Goal: Transaction & Acquisition: Obtain resource

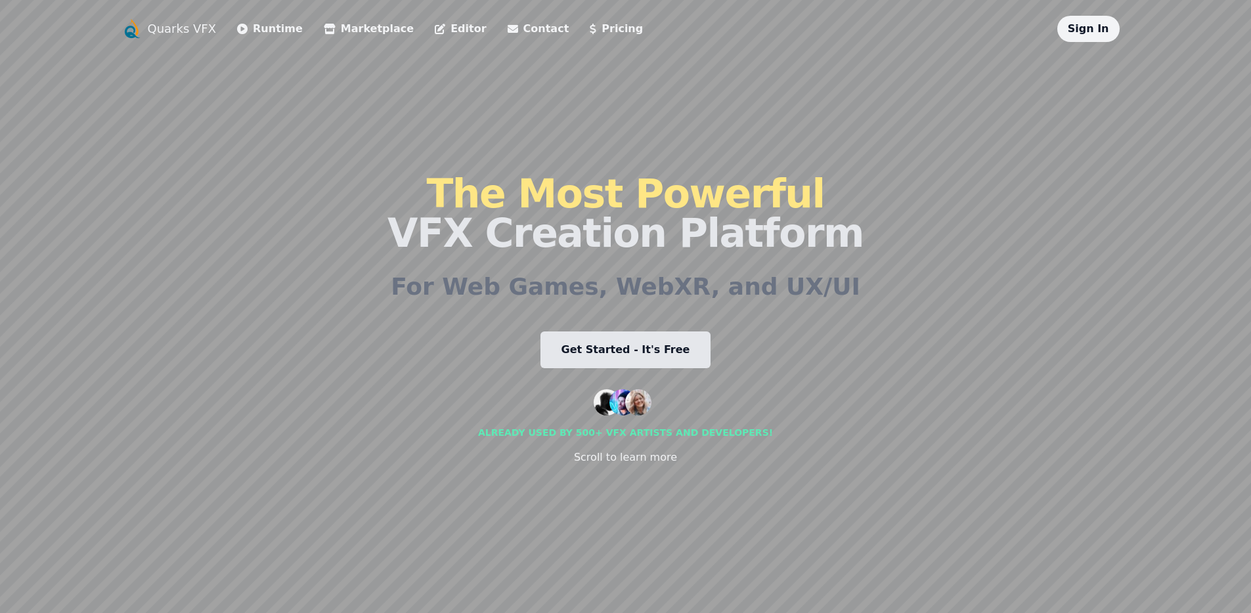
click at [603, 353] on link "Get Started - It's Free" at bounding box center [625, 350] width 171 height 37
click at [256, 31] on link "Runtime" at bounding box center [270, 29] width 66 height 16
click at [592, 32] on link "Pricing" at bounding box center [616, 29] width 53 height 16
click at [590, 32] on link "Pricing" at bounding box center [616, 29] width 53 height 16
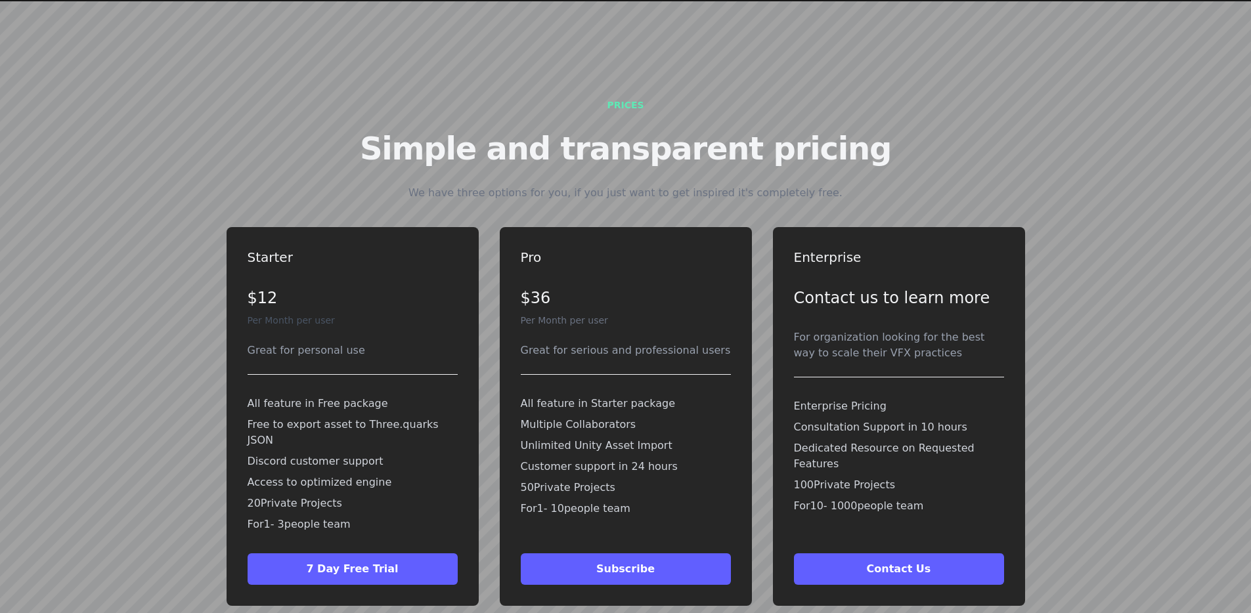
scroll to position [2844, 0]
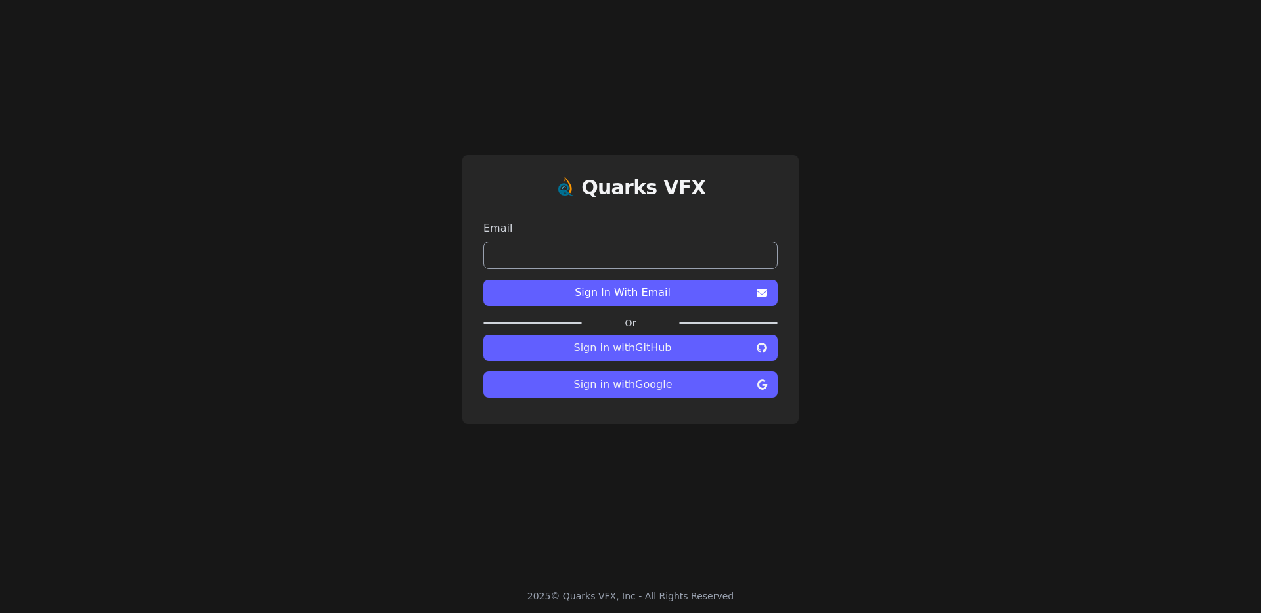
click at [621, 263] on input "email" at bounding box center [630, 256] width 294 height 28
click at [32, 137] on div "Quarks VFX Email Sign In With Email Or Sign in with GitHub Sign in with Google" at bounding box center [630, 289] width 1261 height 579
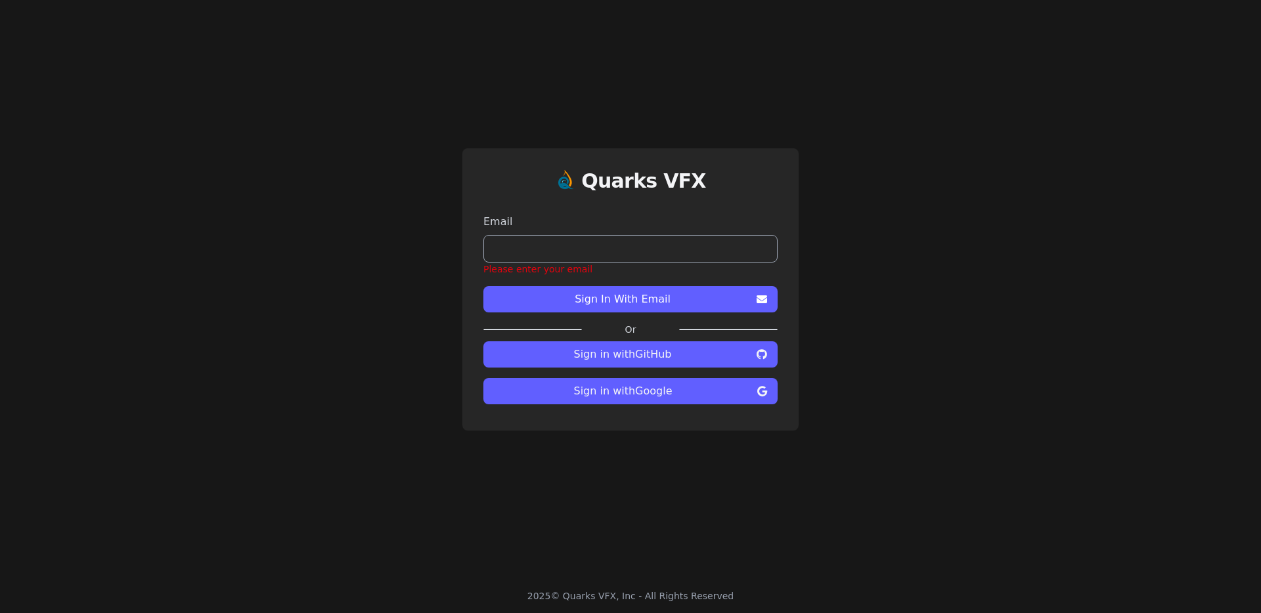
click at [576, 352] on span "Sign in with GitHub" at bounding box center [622, 355] width 257 height 16
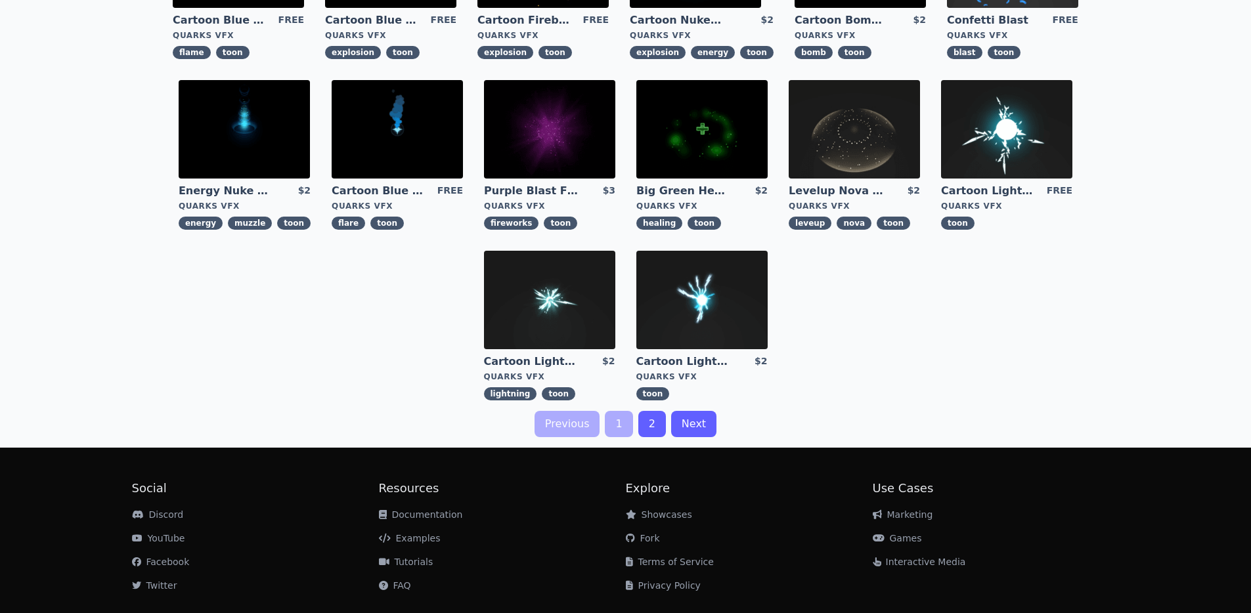
scroll to position [391, 0]
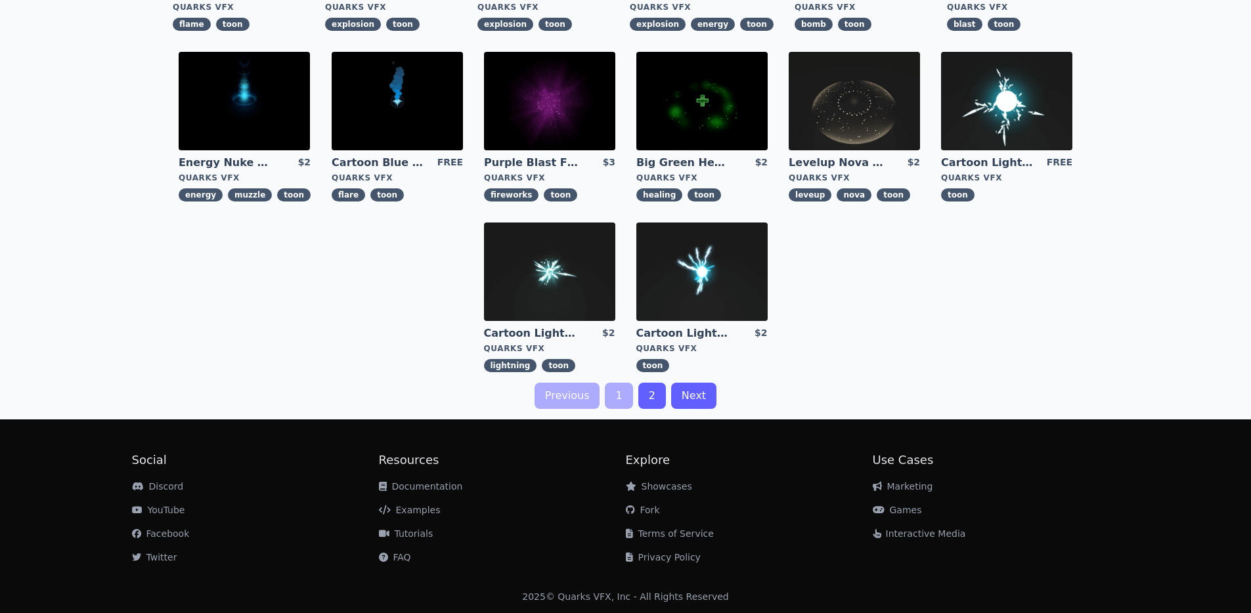
click at [646, 398] on link "2" at bounding box center [652, 396] width 28 height 26
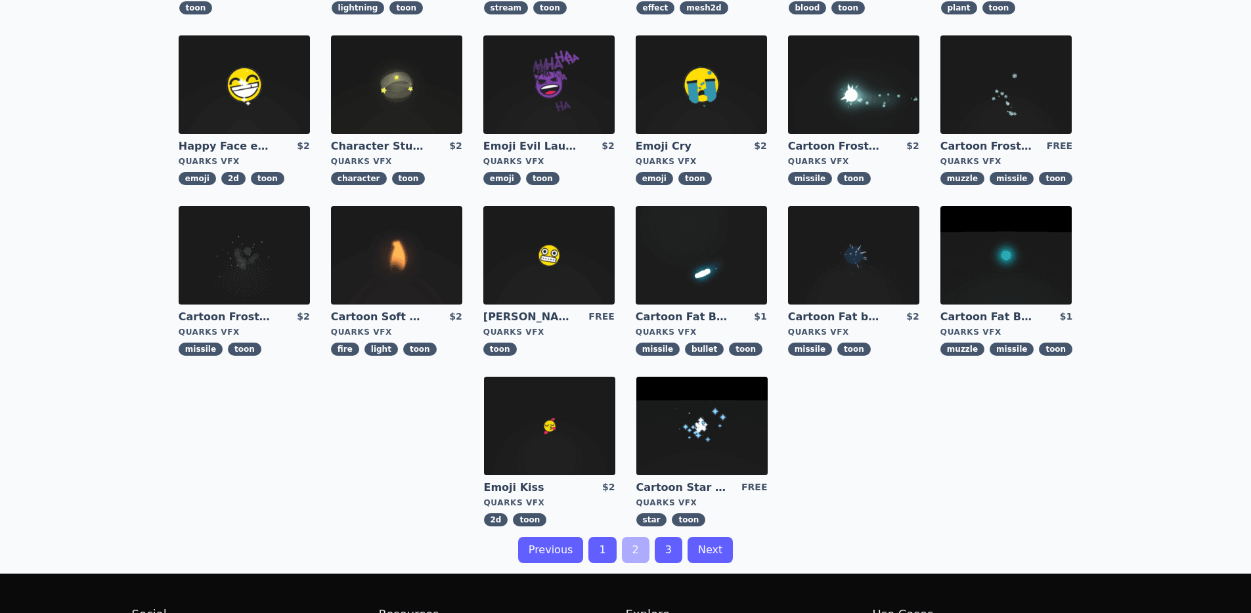
scroll to position [391, 0]
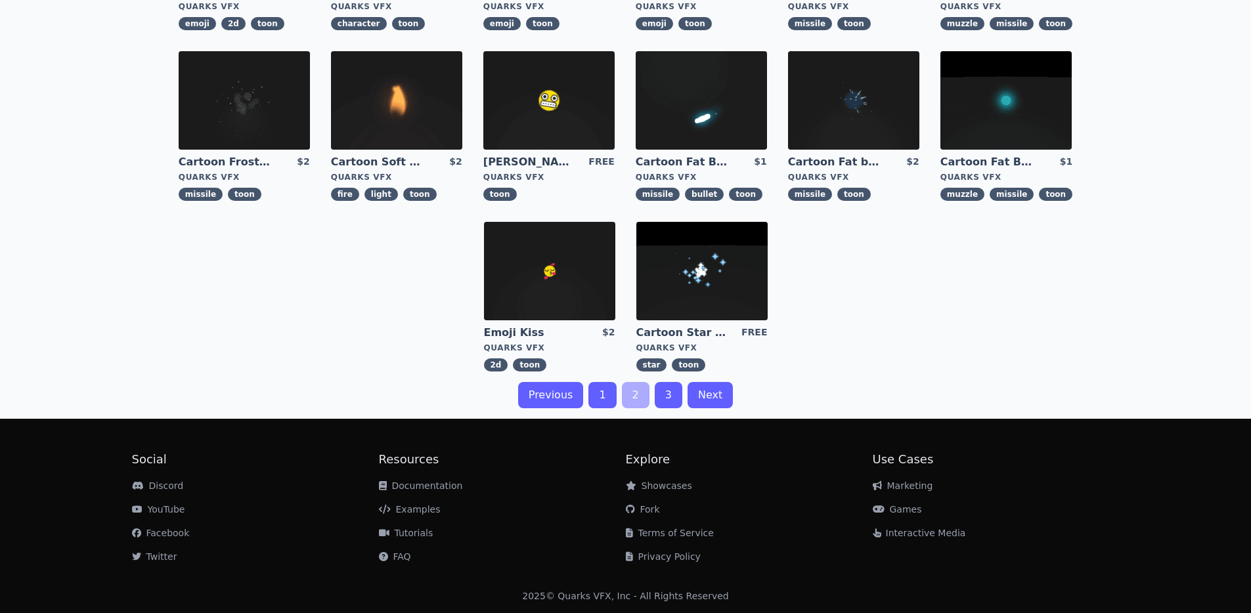
click at [612, 395] on link "1" at bounding box center [602, 395] width 28 height 26
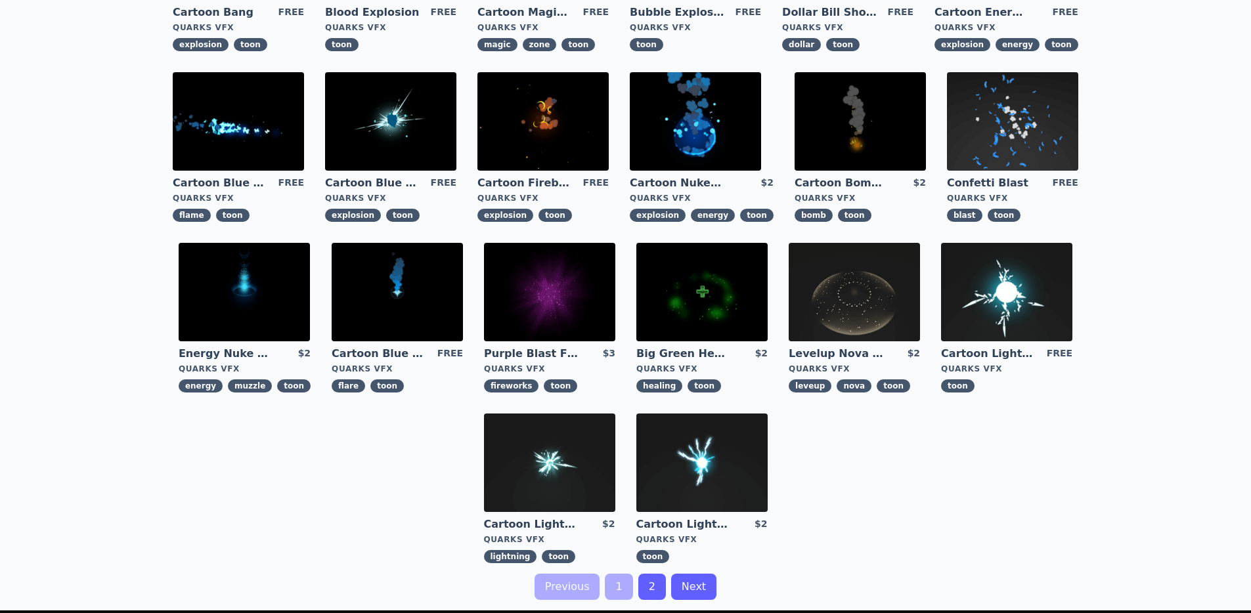
scroll to position [391, 0]
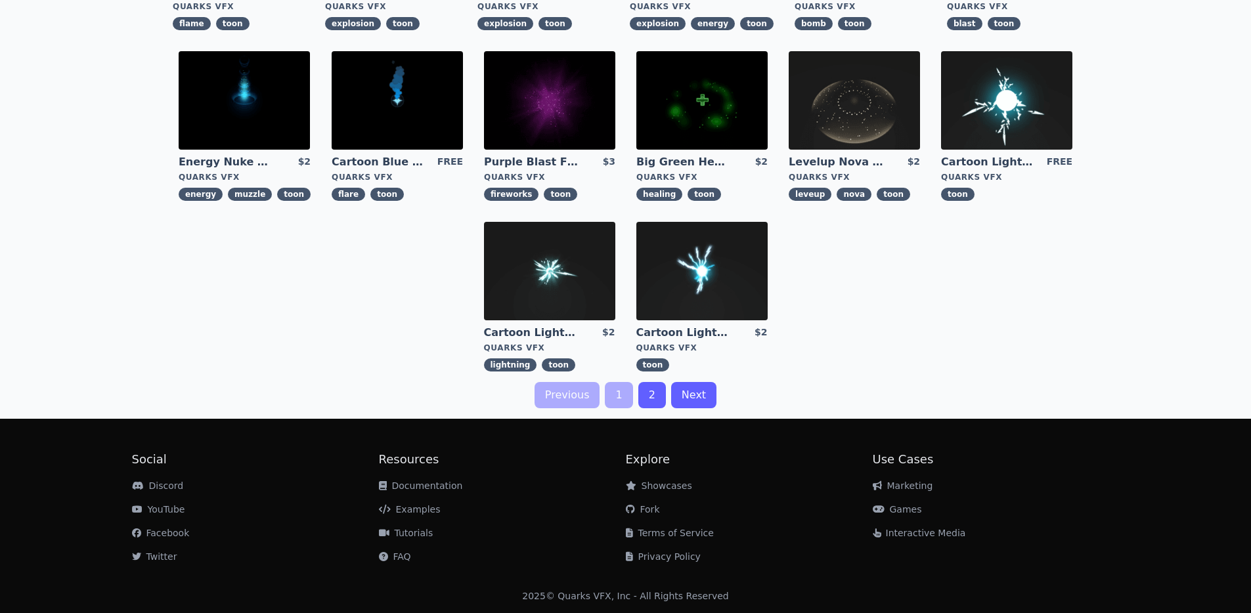
click at [653, 397] on link "2" at bounding box center [652, 395] width 28 height 26
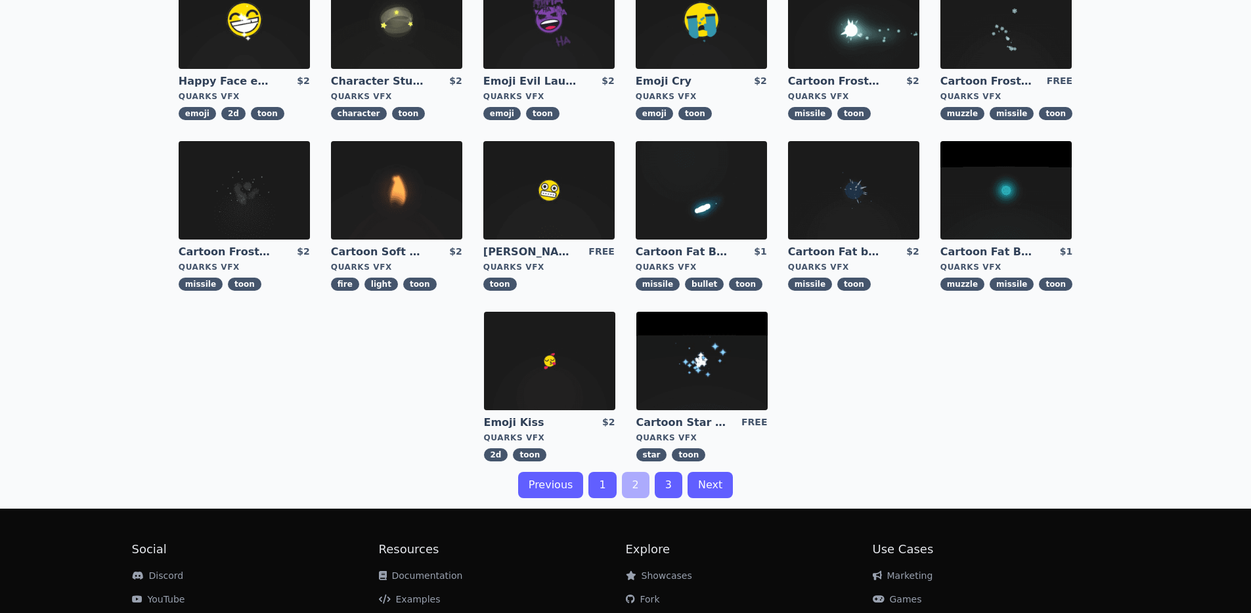
scroll to position [391, 0]
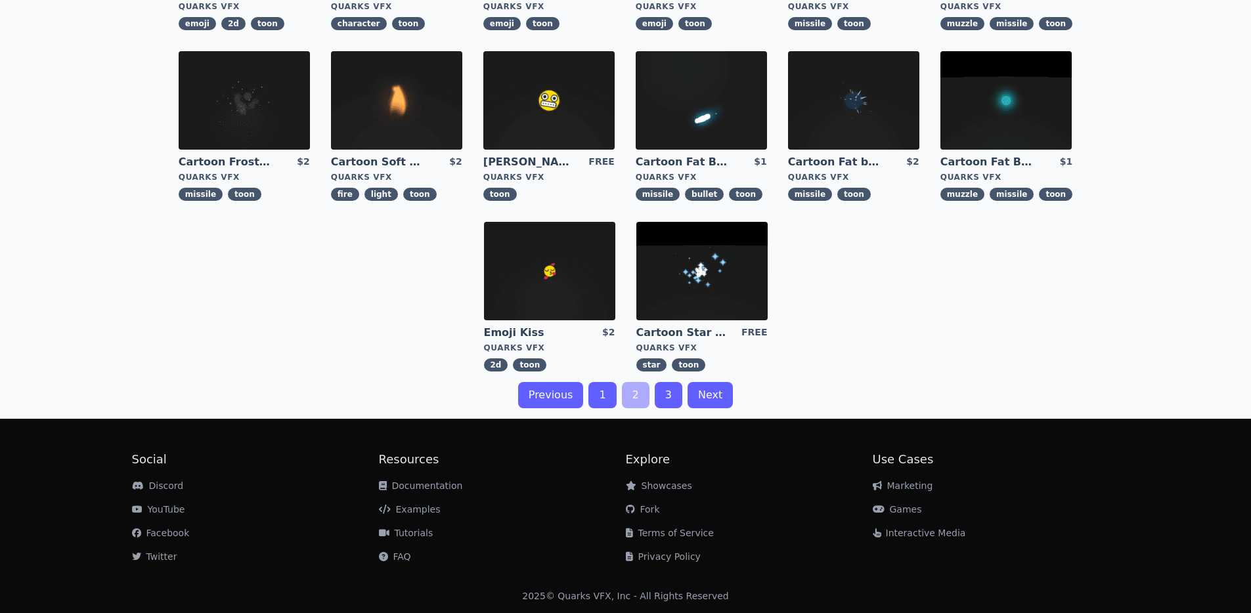
click at [675, 405] on link "3" at bounding box center [669, 395] width 28 height 26
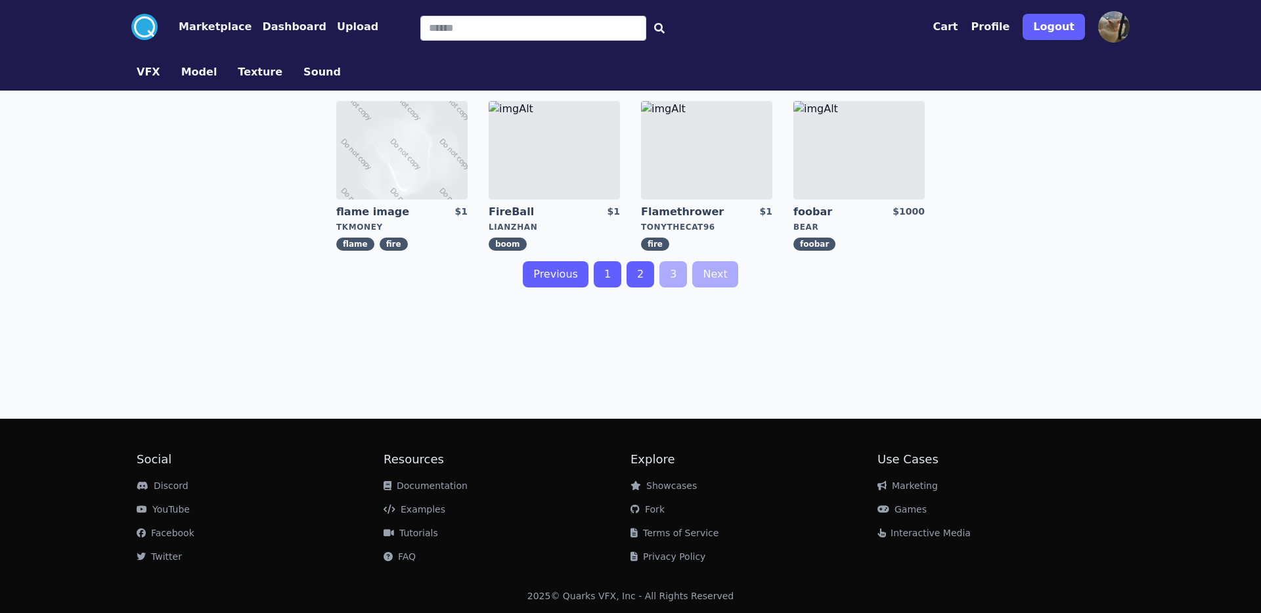
click at [612, 265] on link "1" at bounding box center [608, 274] width 28 height 26
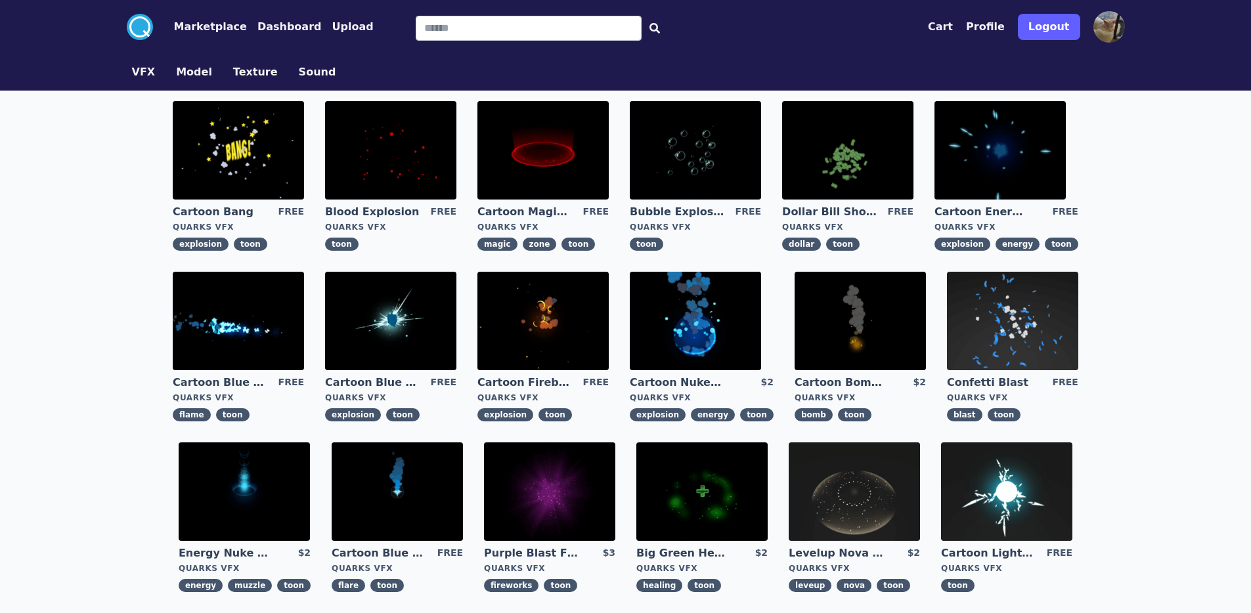
click at [369, 209] on link "Blood Explosion" at bounding box center [372, 212] width 95 height 14
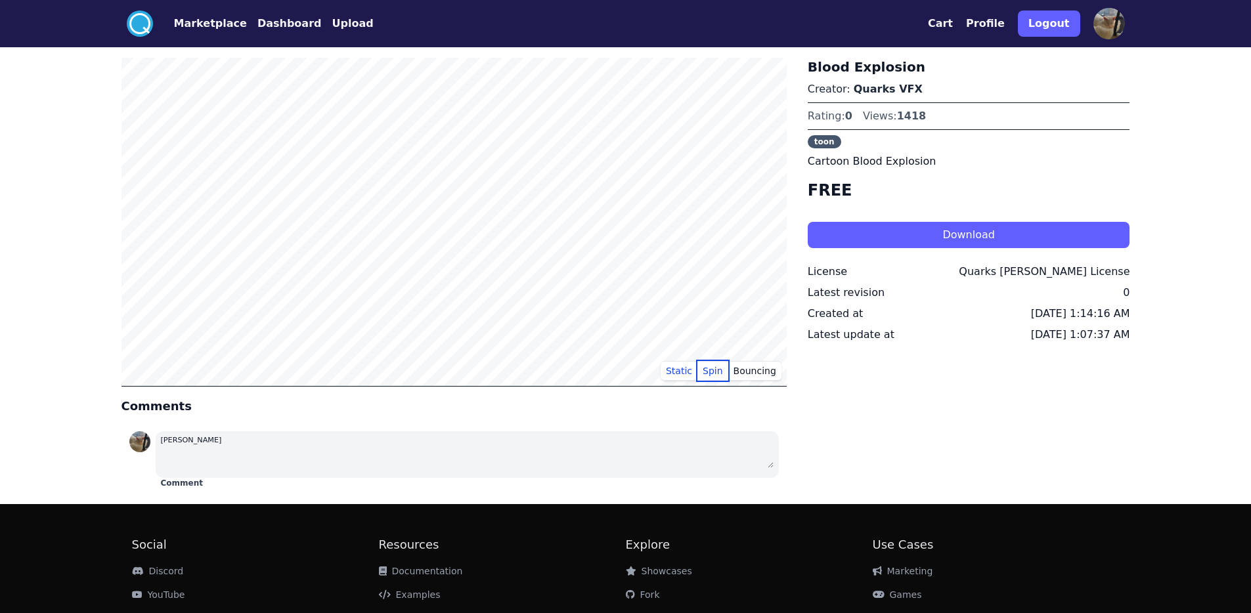
click at [717, 379] on button "Spin" at bounding box center [712, 371] width 31 height 20
click at [755, 368] on button "Bouncing" at bounding box center [754, 371] width 53 height 20
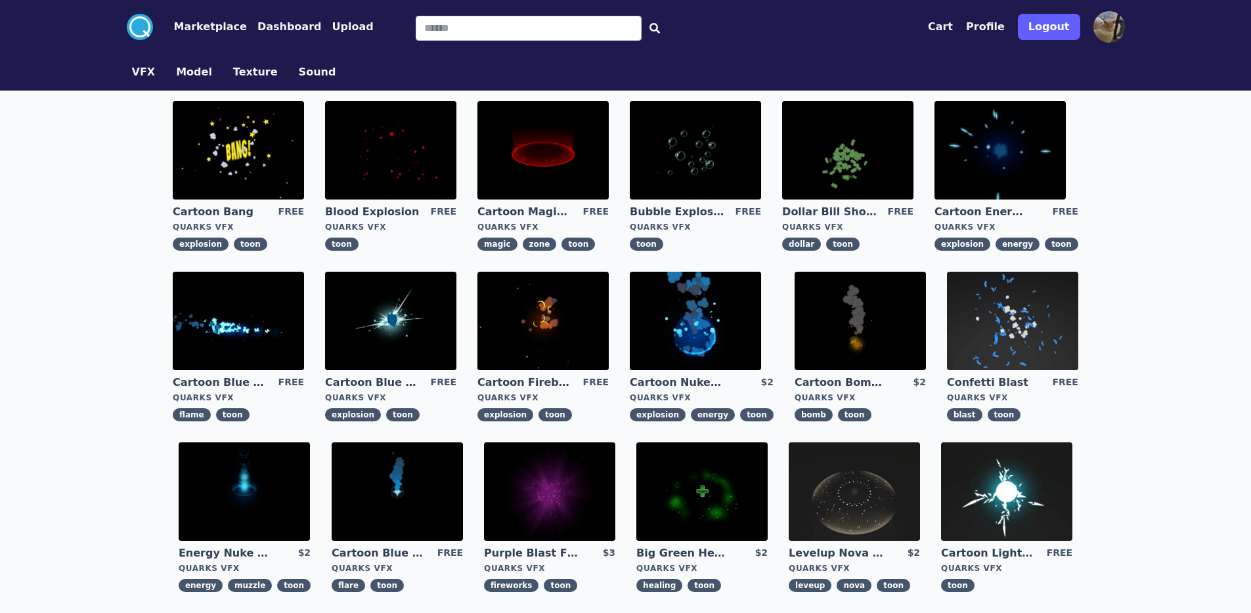
click at [993, 142] on img at bounding box center [999, 150] width 131 height 98
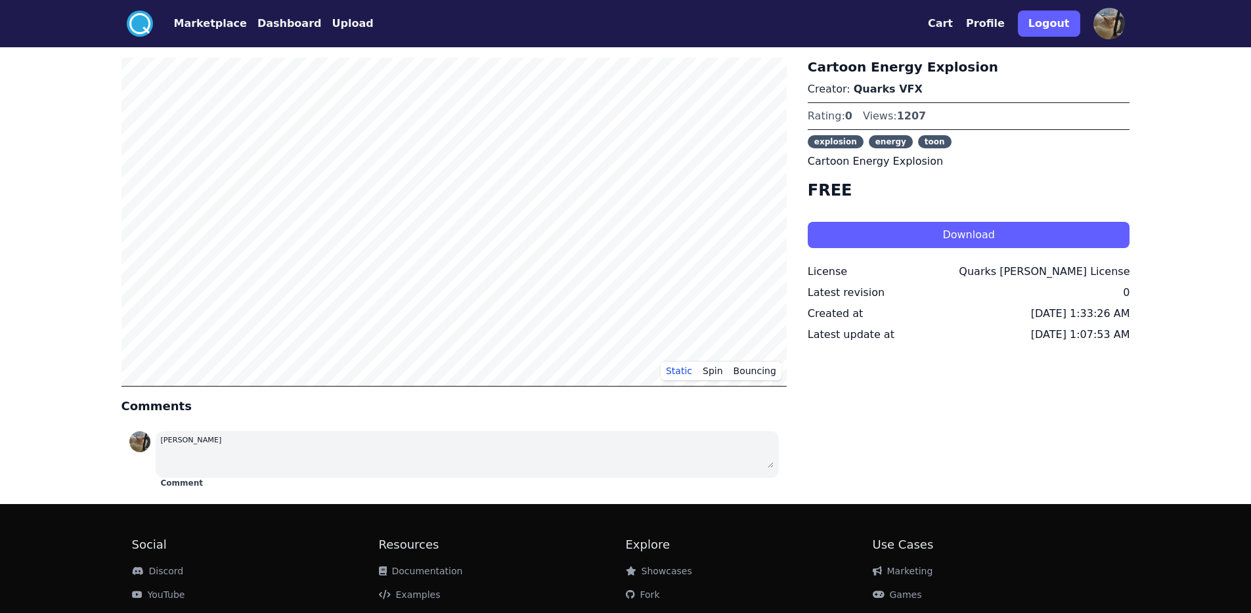
click at [830, 397] on div "Cartoon Energy Explosion Creator: Quarks VFX Rating: 0 Views: 1207 explosion en…" at bounding box center [969, 276] width 322 height 436
